Goal: Go to known website: Go to known website

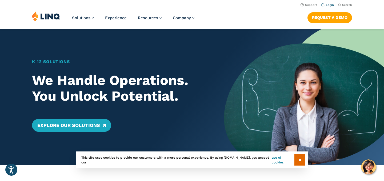
click at [329, 6] on link "Login" at bounding box center [327, 4] width 13 height 3
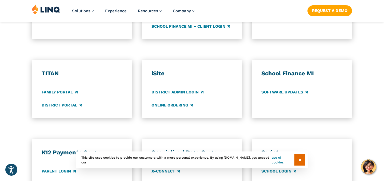
scroll to position [430, 0]
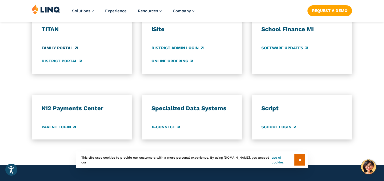
click at [65, 48] on link "Family Portal" at bounding box center [60, 48] width 36 height 6
